Goal: Task Accomplishment & Management: Manage account settings

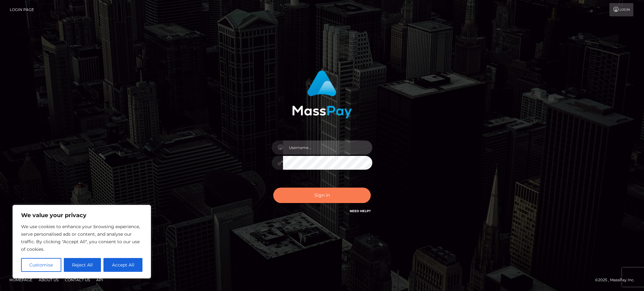
type input "Gaizelle"
click at [324, 193] on button "Sign in" at bounding box center [321, 195] width 97 height 15
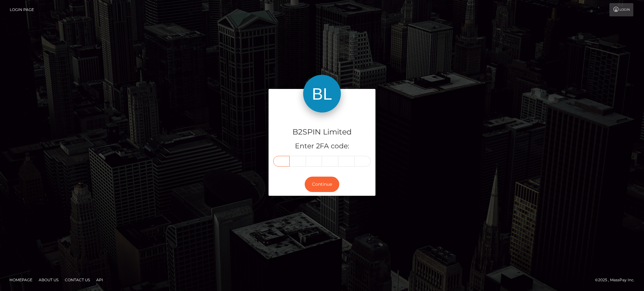
click at [282, 160] on input "text" at bounding box center [281, 161] width 16 height 11
type input "0"
type input "8"
type input "0"
type input "5"
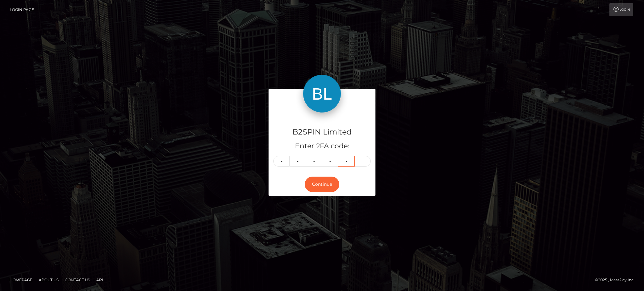
type input "9"
type input "8"
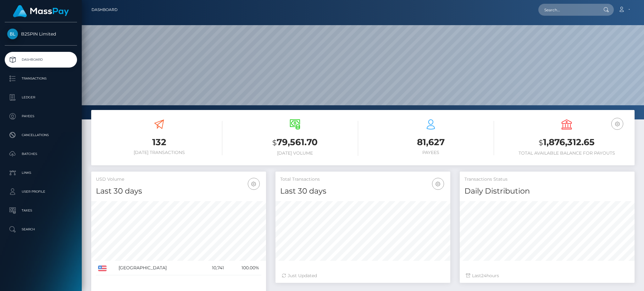
scroll to position [112, 174]
click at [558, 143] on h3 "$ 1,876,312.65" at bounding box center [566, 142] width 126 height 13
copy h3 "1,876,312.65"
